Goal: Transaction & Acquisition: Purchase product/service

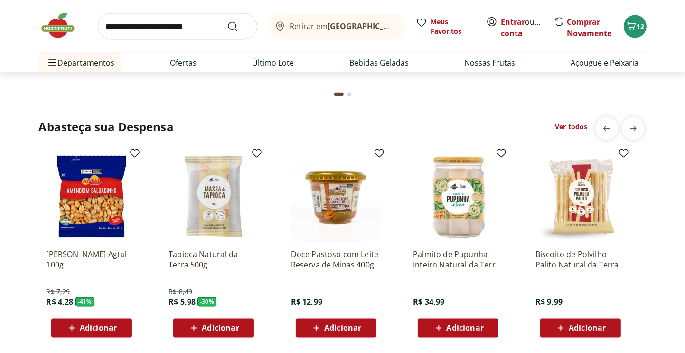
scroll to position [1567, 0]
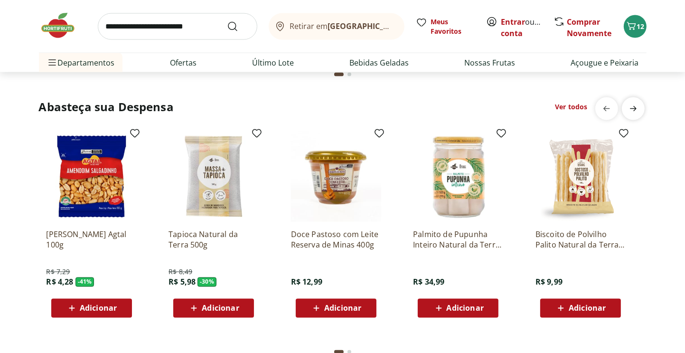
click at [637, 110] on icon "next" at bounding box center [633, 108] width 11 height 11
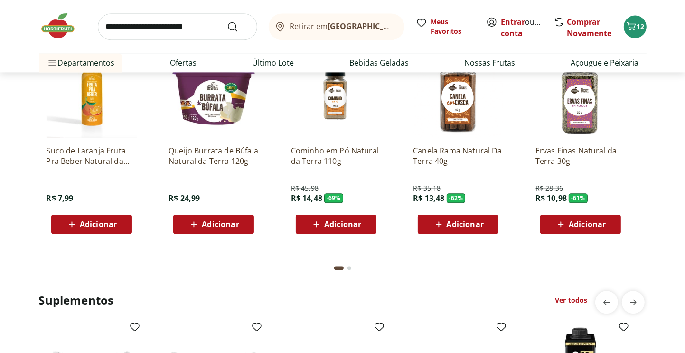
scroll to position [1994, 0]
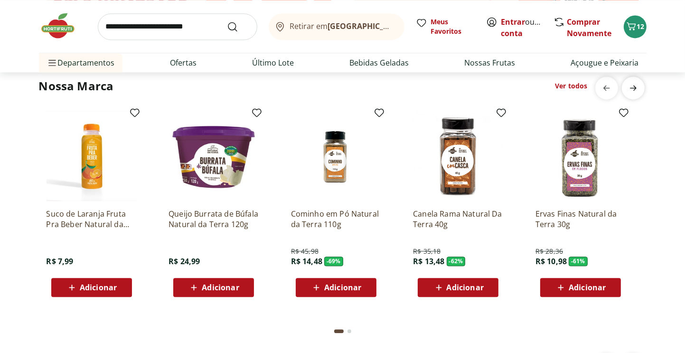
click at [637, 90] on icon "next" at bounding box center [633, 87] width 11 height 11
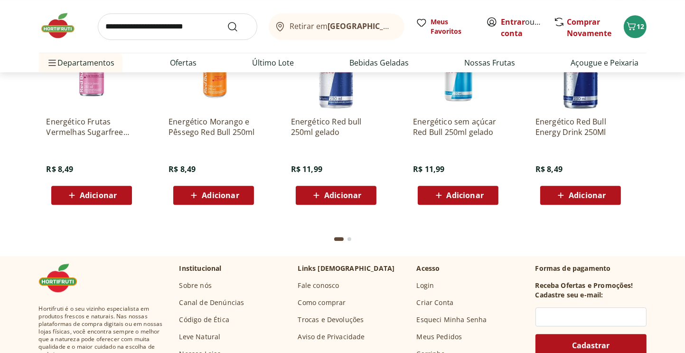
scroll to position [2659, 0]
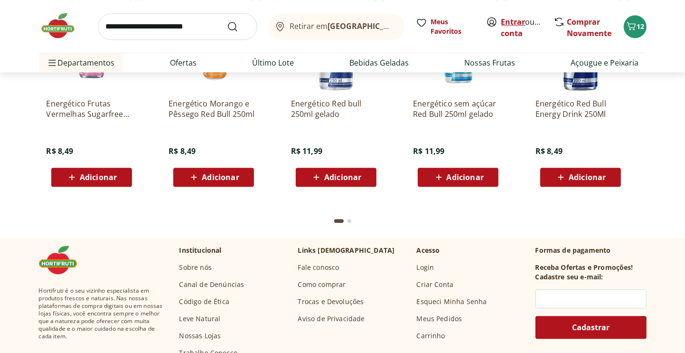
click at [510, 22] on link "Entrar" at bounding box center [513, 22] width 24 height 10
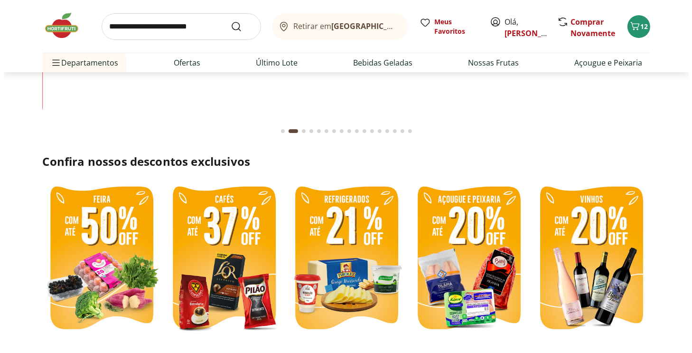
scroll to position [190, 0]
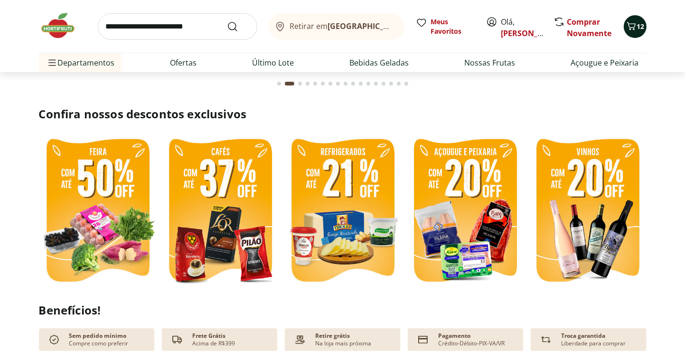
click at [632, 26] on icon "Carrinho" at bounding box center [631, 25] width 11 height 11
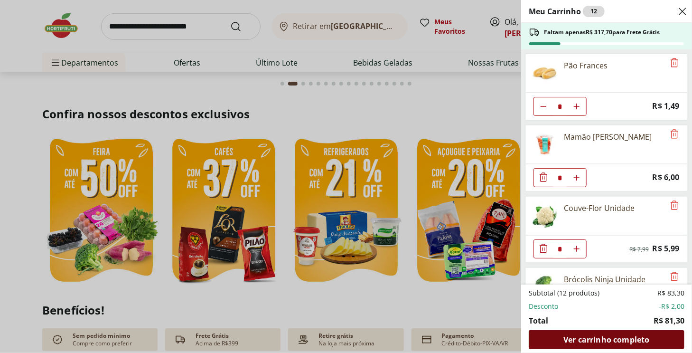
click at [611, 338] on span "Ver carrinho completo" at bounding box center [607, 340] width 86 height 8
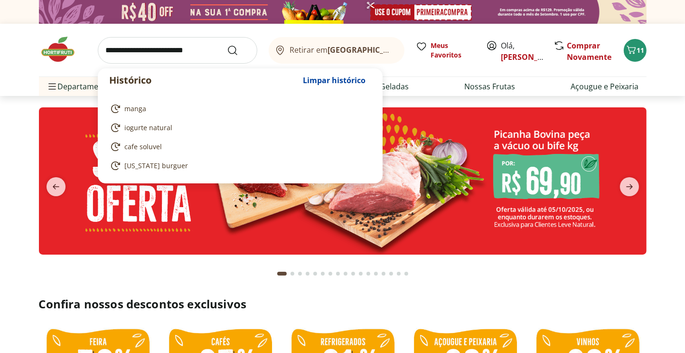
click at [141, 52] on input "search" at bounding box center [178, 50] width 160 height 27
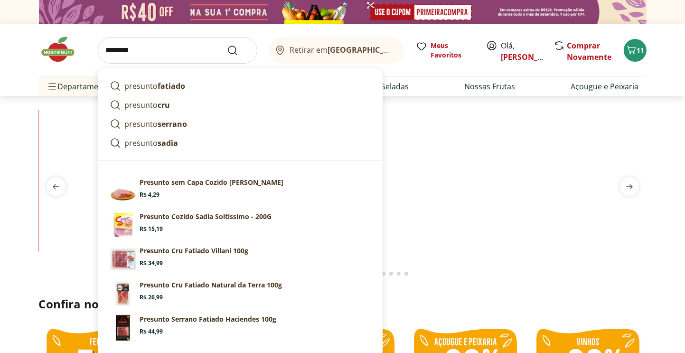
type input "********"
click at [227, 45] on button "Submit Search" at bounding box center [238, 50] width 23 height 11
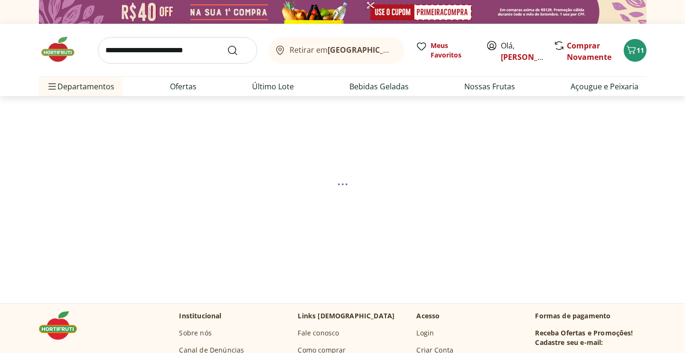
select select "**********"
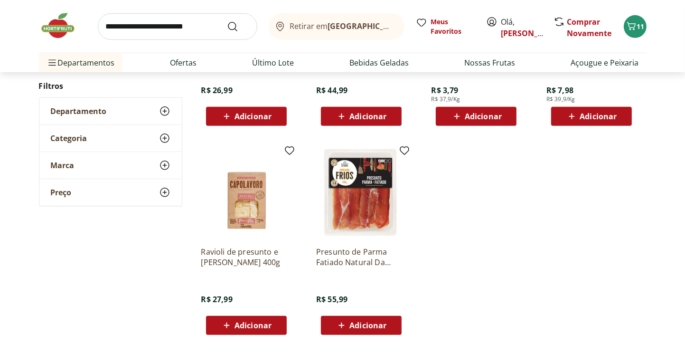
scroll to position [475, 0]
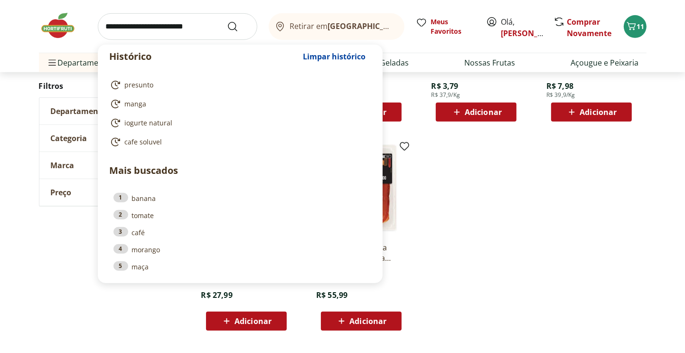
click at [142, 28] on input "search" at bounding box center [178, 26] width 160 height 27
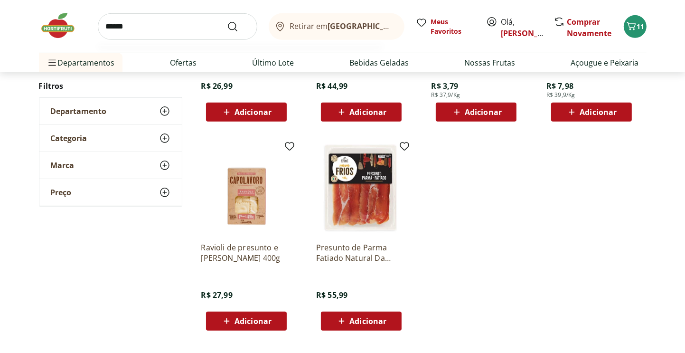
type input "******"
click at [227, 21] on button "Submit Search" at bounding box center [238, 26] width 23 height 11
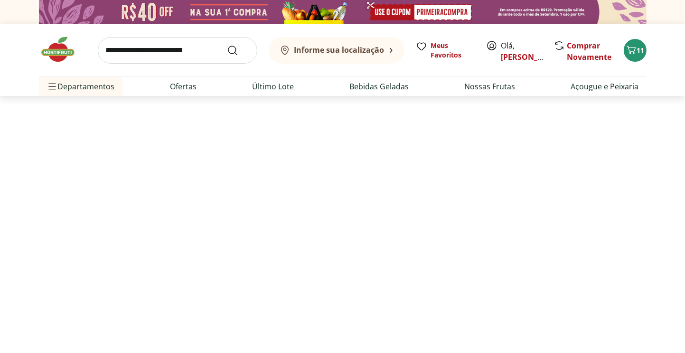
select select "**********"
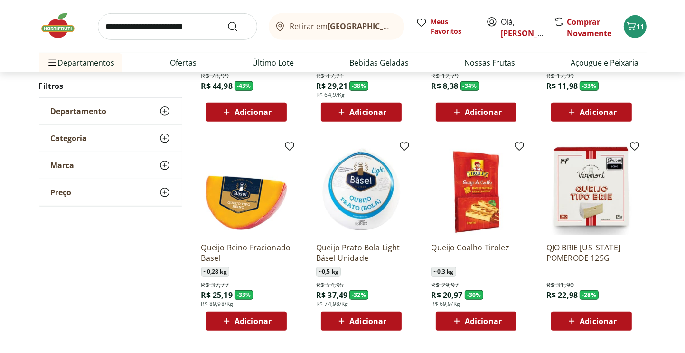
scroll to position [522, 0]
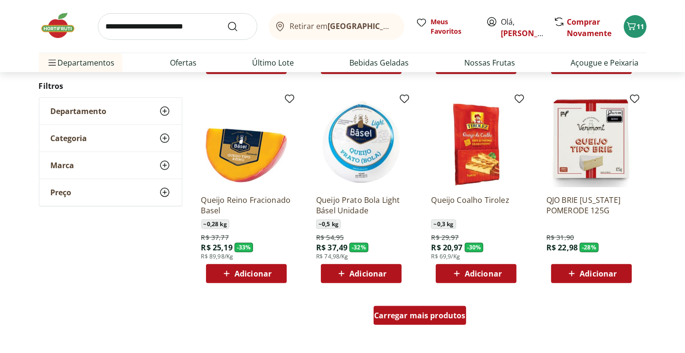
click at [416, 318] on span "Carregar mais produtos" at bounding box center [420, 315] width 92 height 8
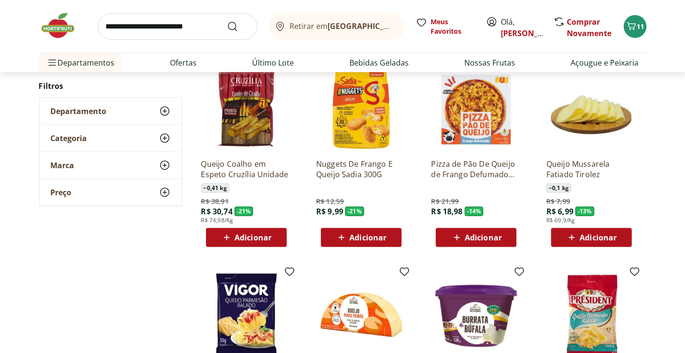
scroll to position [807, 0]
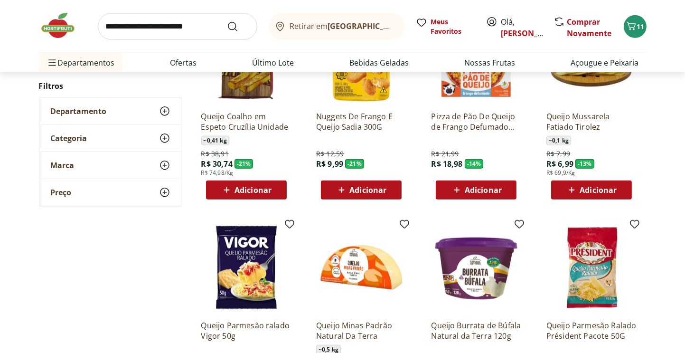
click at [601, 190] on span "Adicionar" at bounding box center [598, 190] width 37 height 8
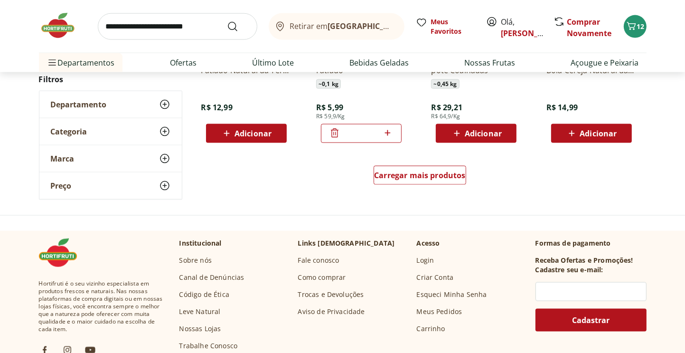
scroll to position [1282, 0]
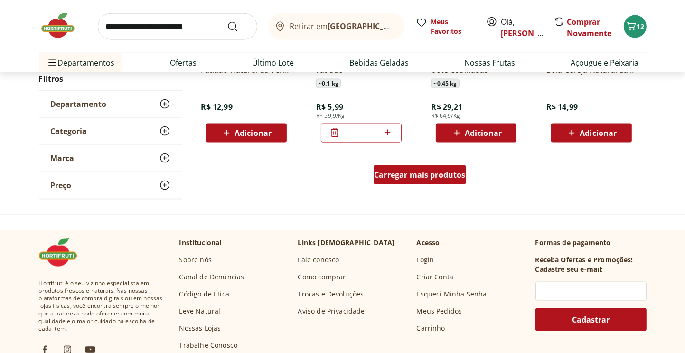
click at [450, 176] on span "Carregar mais produtos" at bounding box center [420, 175] width 92 height 8
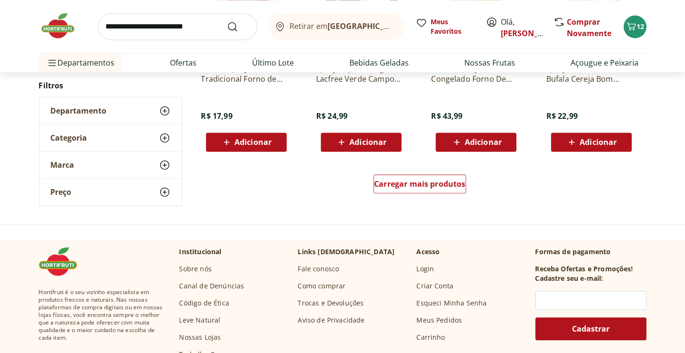
scroll to position [1899, 0]
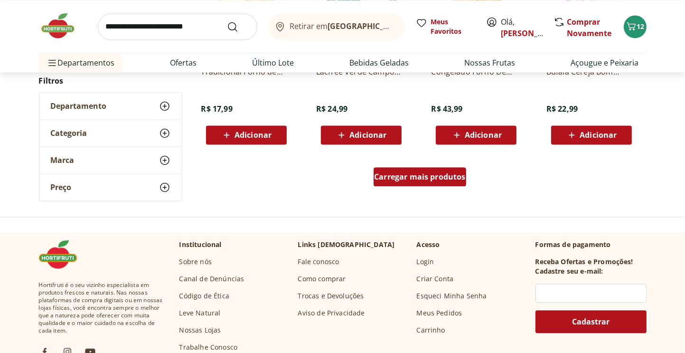
click at [433, 178] on span "Carregar mais produtos" at bounding box center [420, 177] width 92 height 8
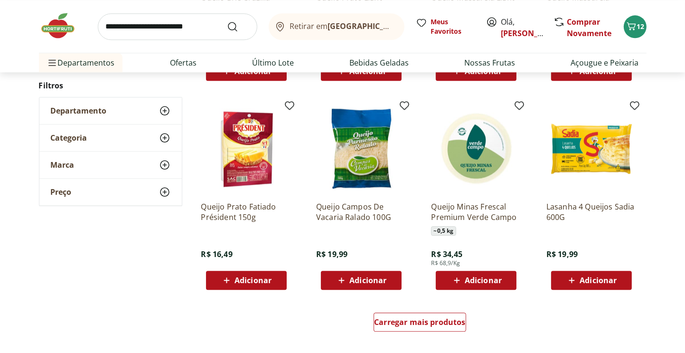
scroll to position [2374, 0]
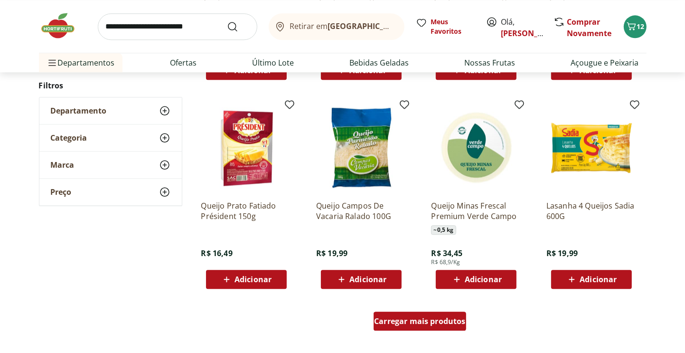
click at [424, 312] on div "Carregar mais produtos" at bounding box center [420, 320] width 93 height 19
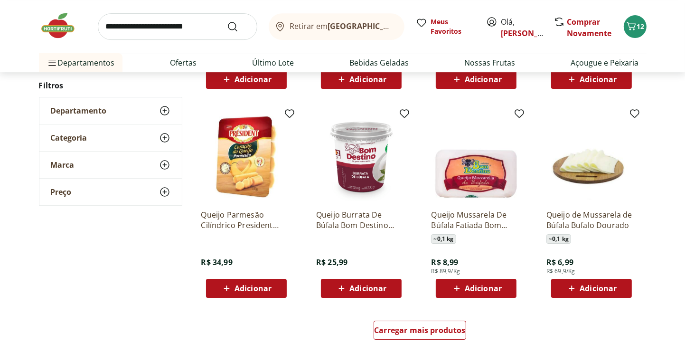
scroll to position [3086, 0]
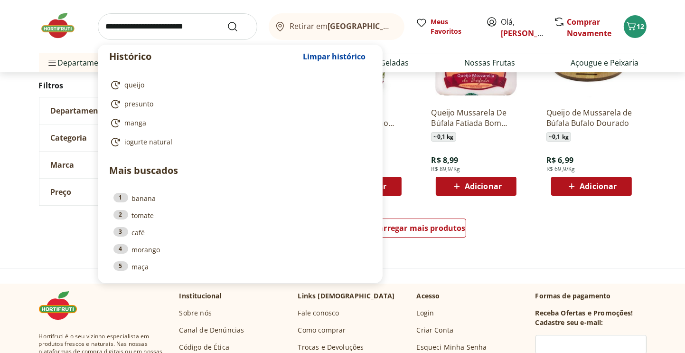
click at [141, 28] on input "search" at bounding box center [178, 26] width 160 height 27
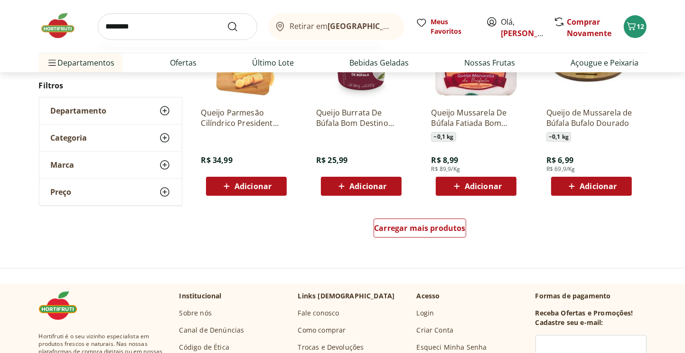
type input "********"
click at [227, 21] on button "Submit Search" at bounding box center [238, 26] width 23 height 11
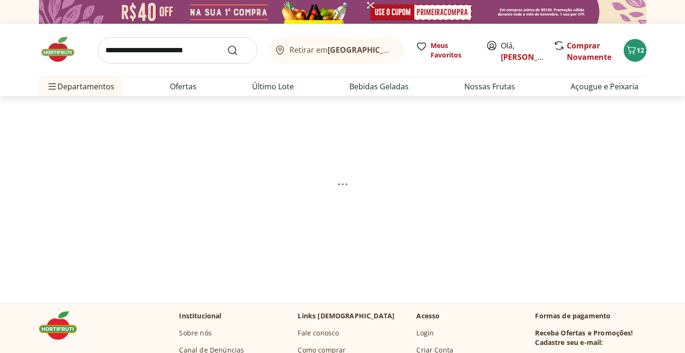
select select "**********"
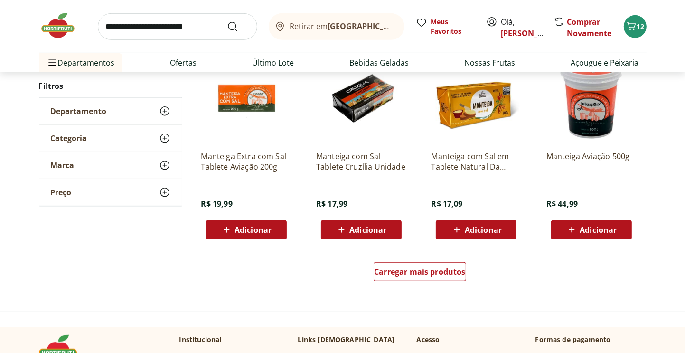
scroll to position [570, 0]
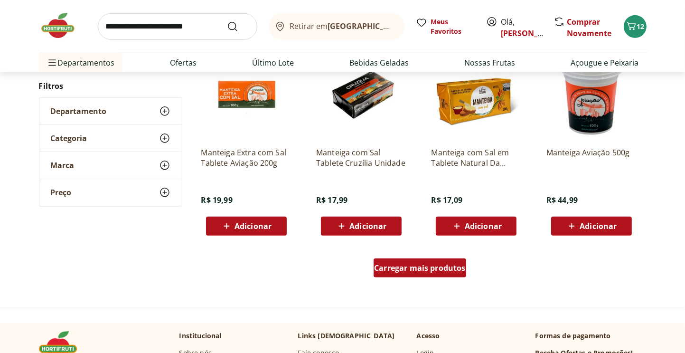
click at [451, 269] on span "Carregar mais produtos" at bounding box center [420, 268] width 92 height 8
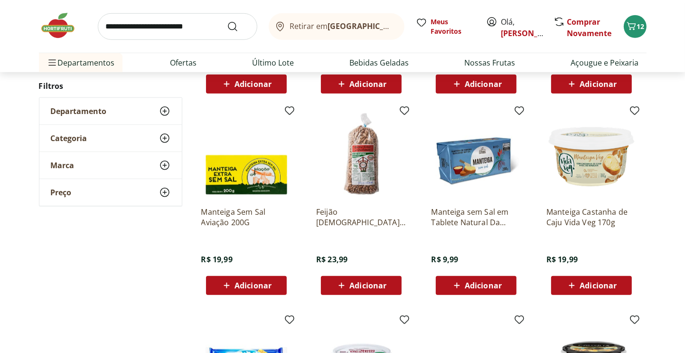
scroll to position [712, 0]
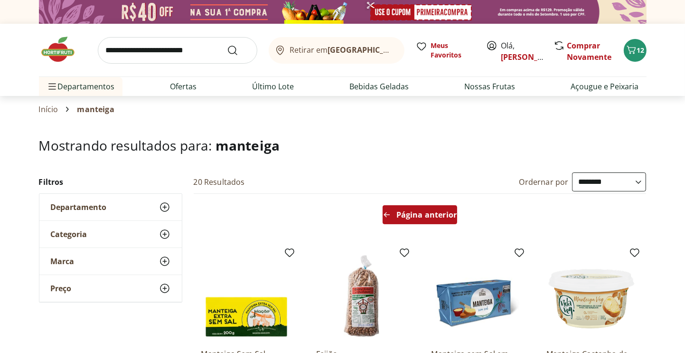
click at [429, 211] on span "Página anterior" at bounding box center [426, 215] width 60 height 8
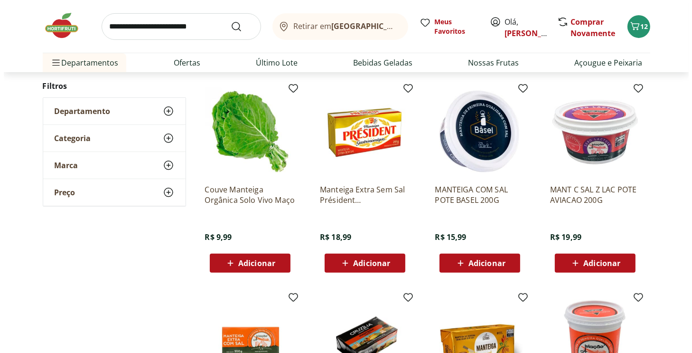
scroll to position [332, 0]
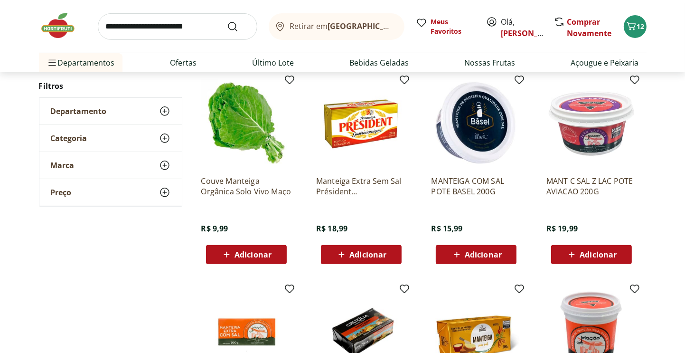
click at [489, 254] on span "Adicionar" at bounding box center [483, 255] width 37 height 8
click at [636, 30] on icon "Carrinho" at bounding box center [631, 25] width 11 height 11
